Goal: Task Accomplishment & Management: Use online tool/utility

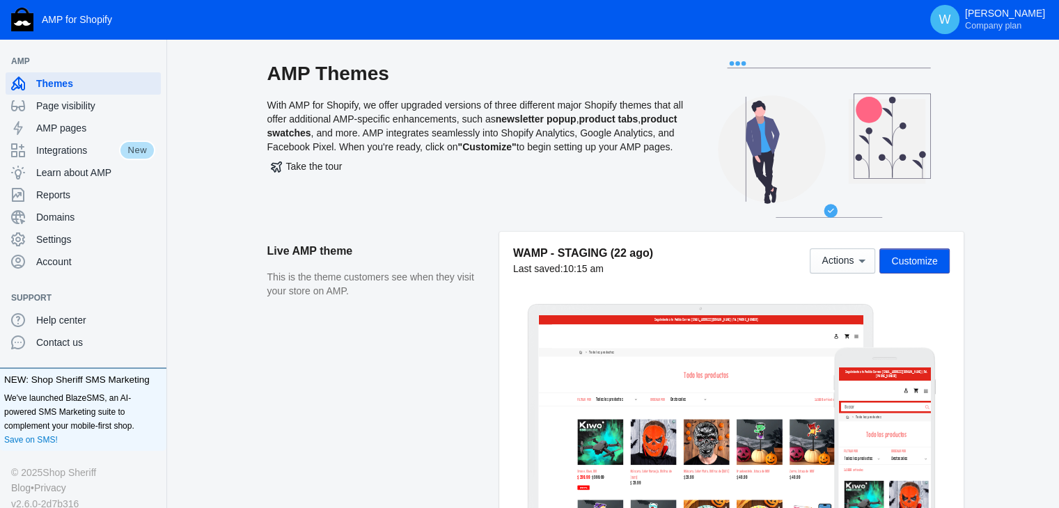
click at [930, 258] on span "Customize" at bounding box center [914, 260] width 46 height 11
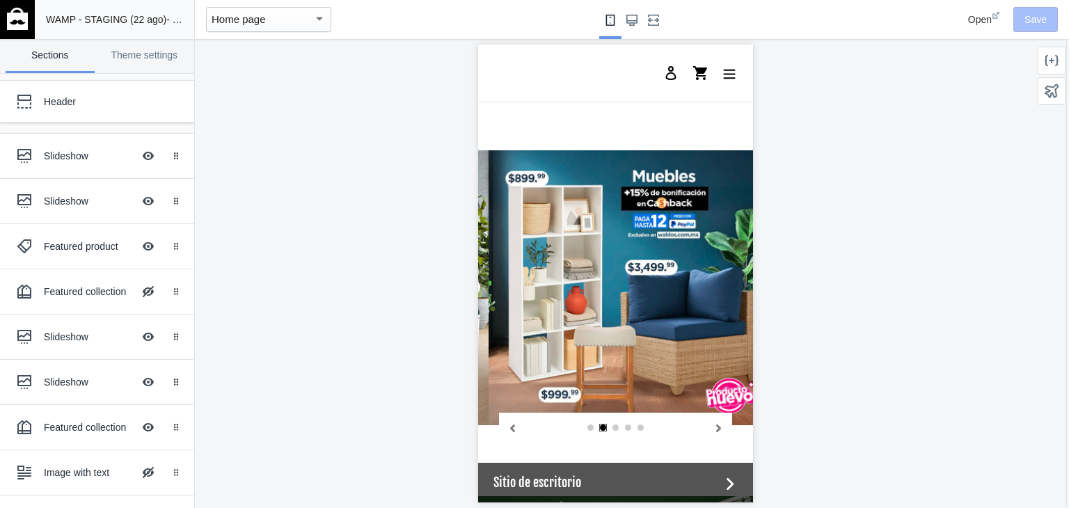
scroll to position [0, 793]
click at [11, 21] on img at bounding box center [17, 19] width 21 height 22
